Goal: Information Seeking & Learning: Learn about a topic

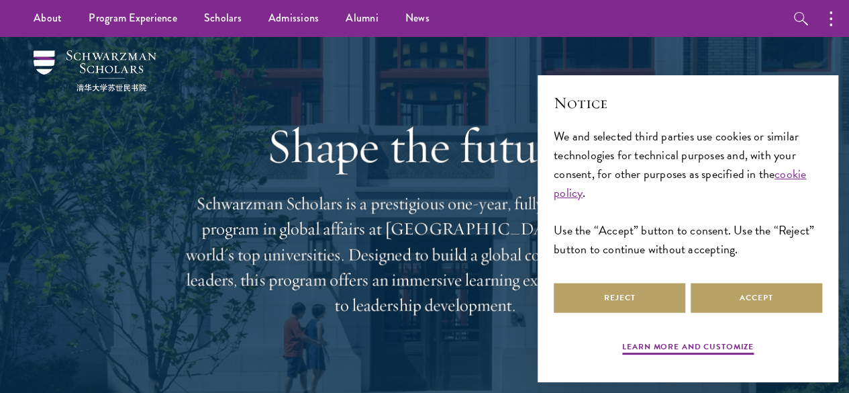
scroll to position [81, 0]
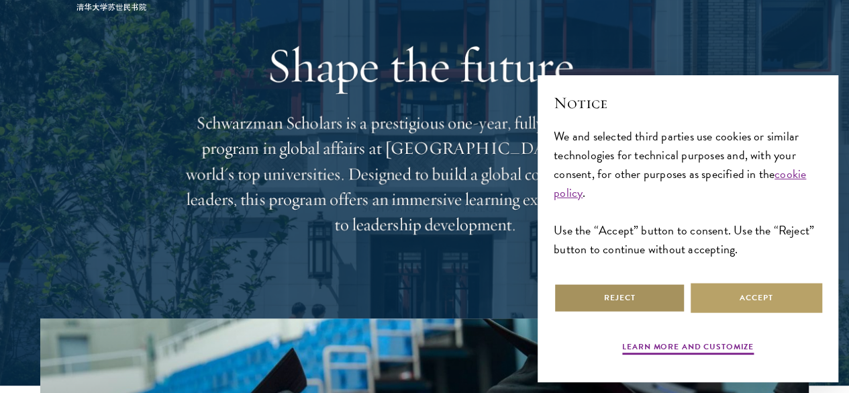
click at [662, 292] on button "Reject" at bounding box center [620, 298] width 132 height 30
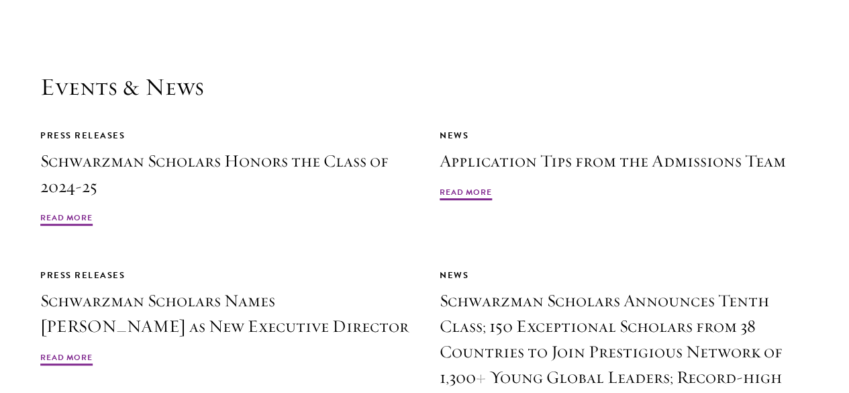
scroll to position [2944, 0]
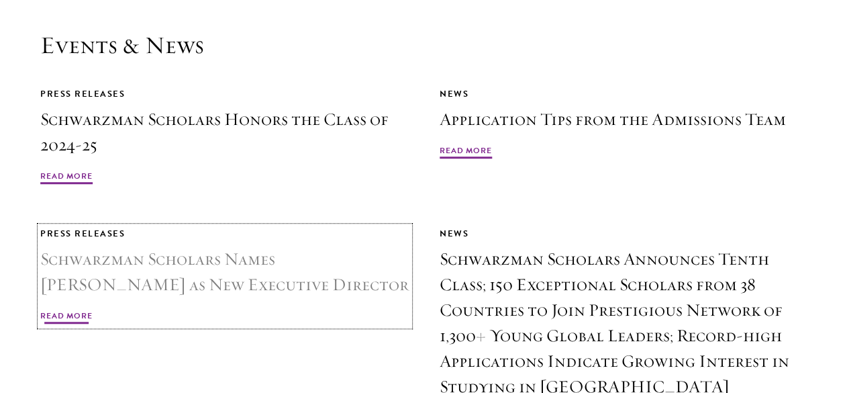
drag, startPoint x: 828, startPoint y: 44, endPoint x: 262, endPoint y: 238, distance: 598.7
click at [262, 246] on h3 "Schwarzman Scholars Names [PERSON_NAME] as New Executive Director" at bounding box center [224, 271] width 369 height 51
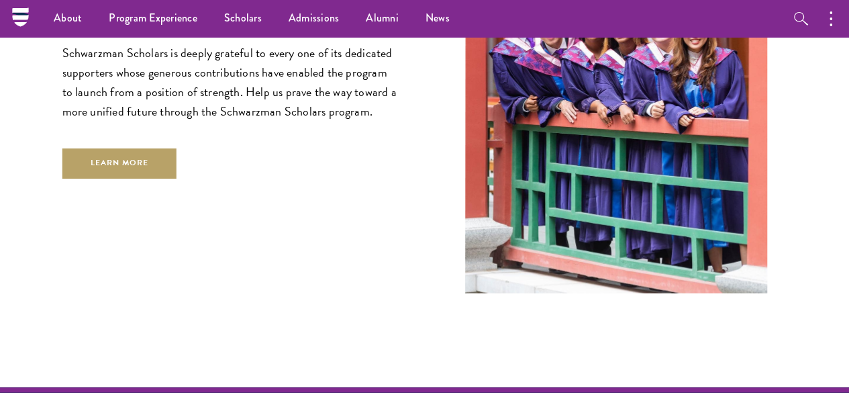
scroll to position [3636, 0]
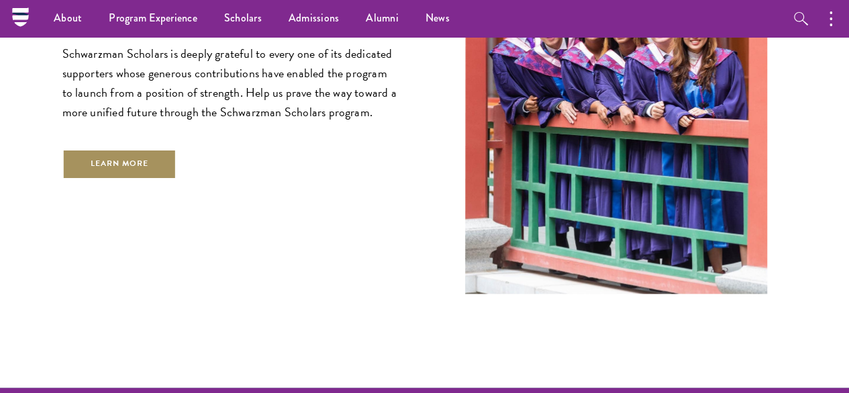
click at [158, 179] on link "Learn More" at bounding box center [119, 163] width 115 height 30
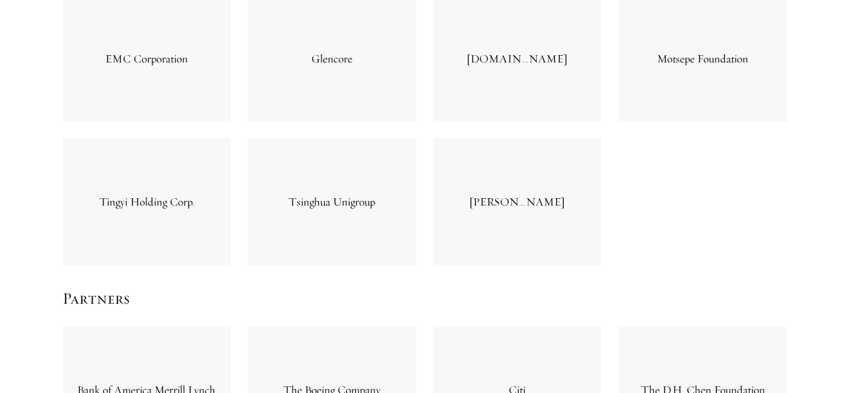
scroll to position [2742, 0]
